Goal: Information Seeking & Learning: Learn about a topic

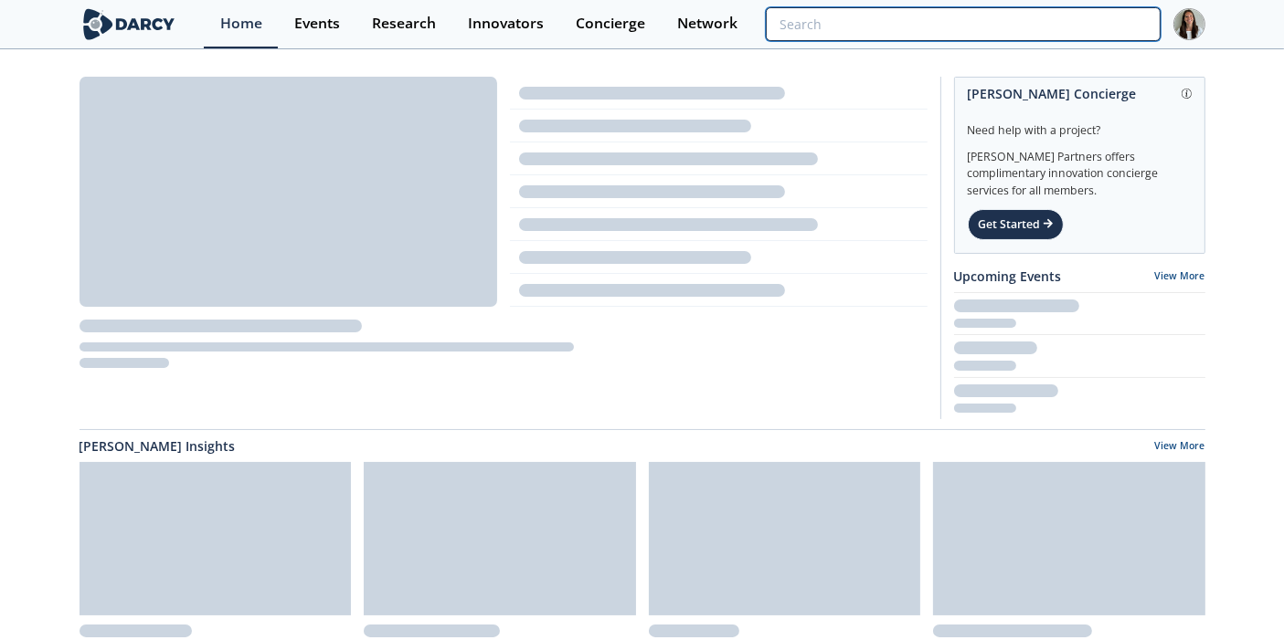
click at [1033, 32] on input "search" at bounding box center [963, 24] width 394 height 34
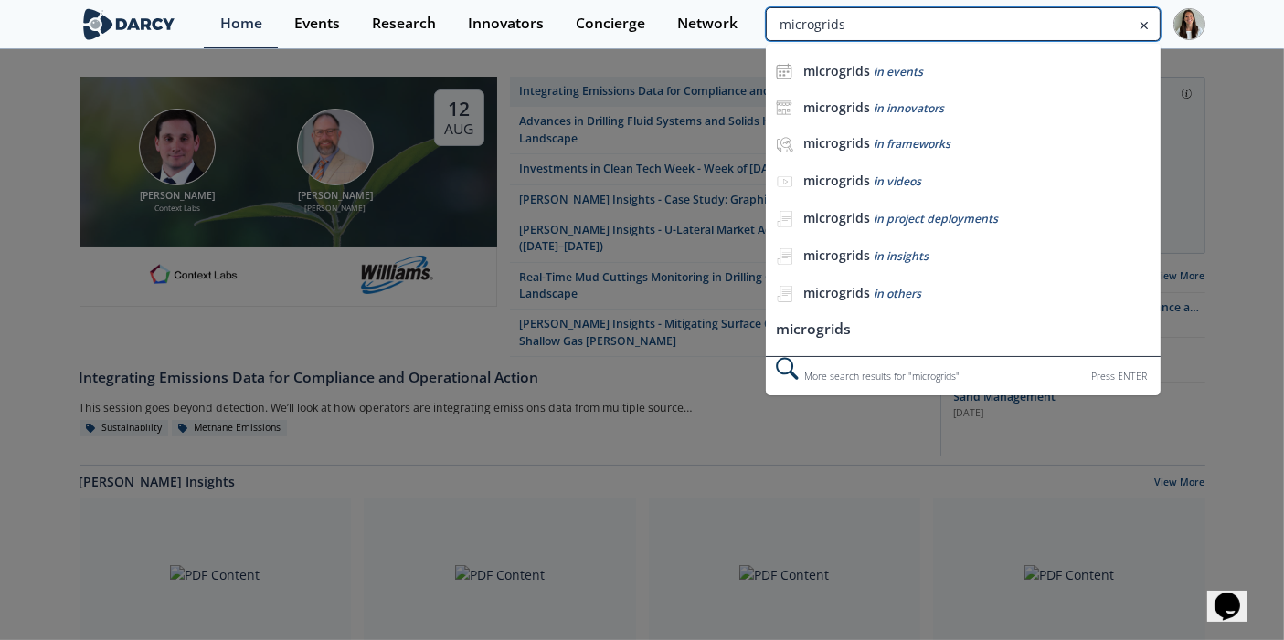
type input "microgrids"
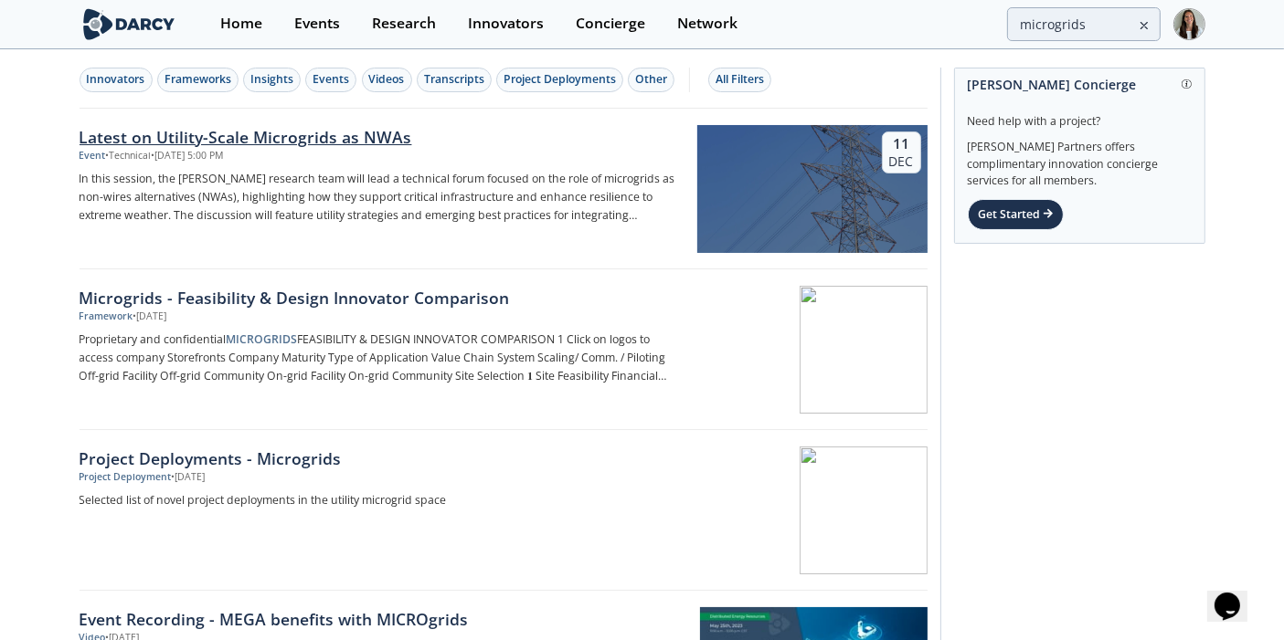
click at [328, 178] on p "In this session, the [PERSON_NAME] research team will lead a technical forum fo…" at bounding box center [381, 197] width 605 height 55
